Goal: Task Accomplishment & Management: Manage account settings

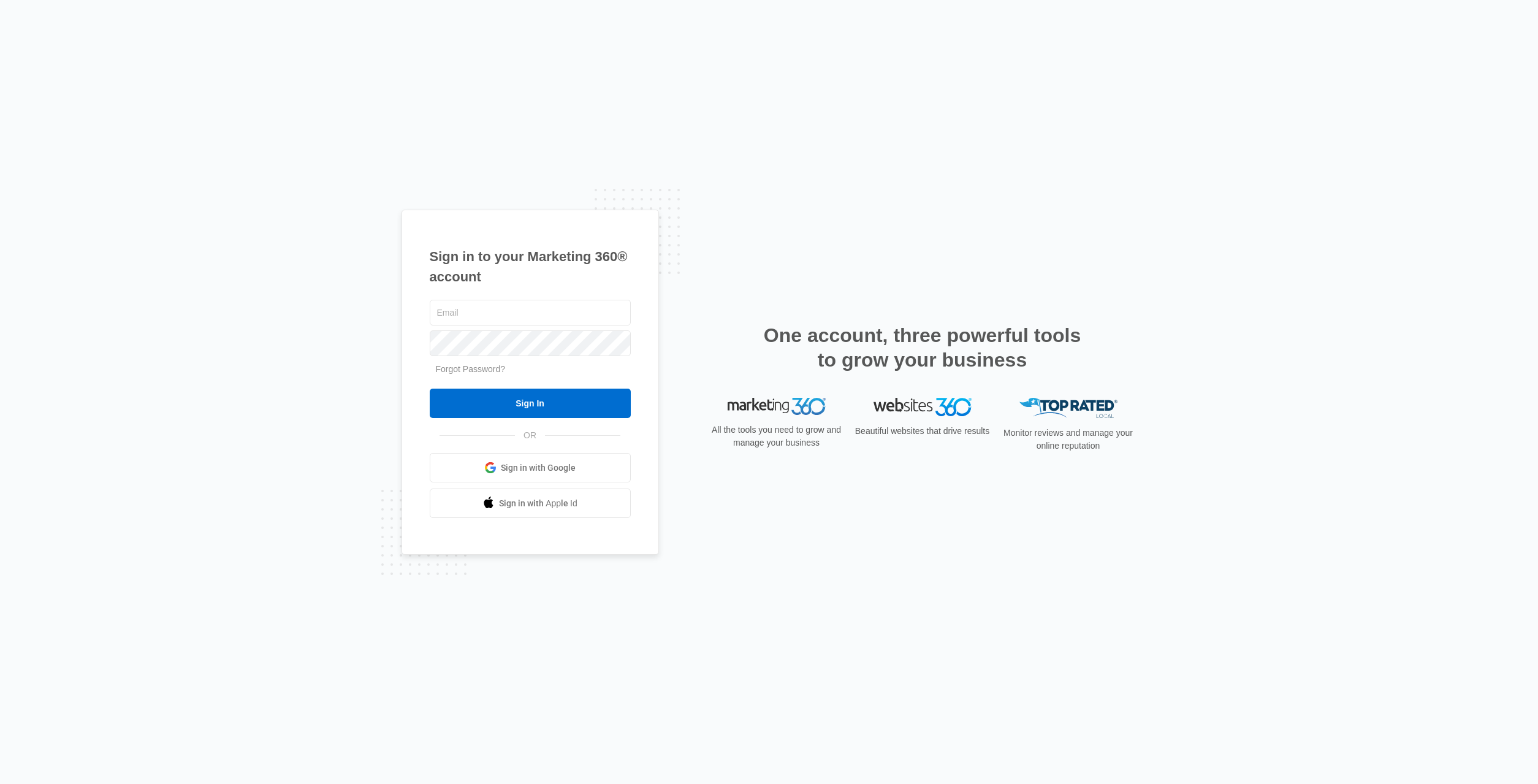
type input "[EMAIL_ADDRESS][DOMAIN_NAME]"
click at [650, 368] on div "Sign in to your Marketing 360® account support@alertlion.com Forgot Password? S…" at bounding box center [530, 382] width 257 height 346
click at [581, 405] on input "Sign In" at bounding box center [530, 403] width 201 height 29
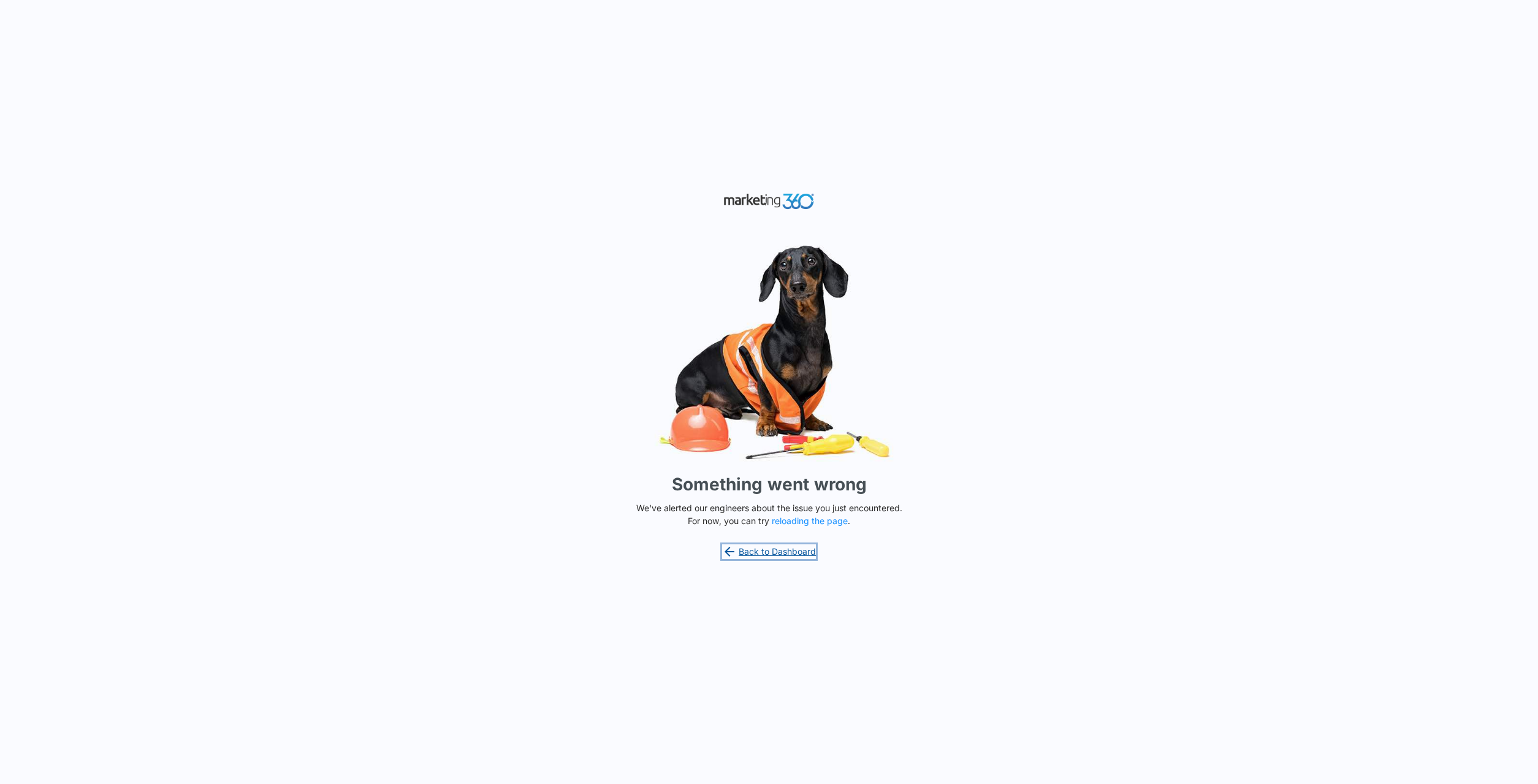
click at [782, 552] on link "Back to Dashboard" at bounding box center [769, 551] width 94 height 14
click at [733, 552] on icon at bounding box center [729, 552] width 10 height 10
